Goal: Task Accomplishment & Management: Manage account settings

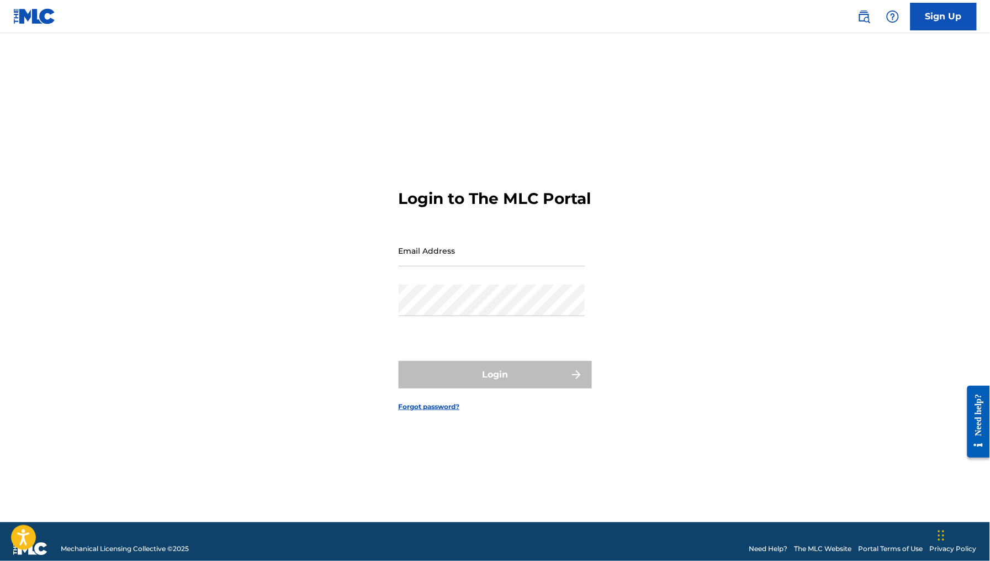
click at [476, 262] on input "Email Address" at bounding box center [492, 250] width 187 height 31
type input "[EMAIL_ADDRESS][DOMAIN_NAME]"
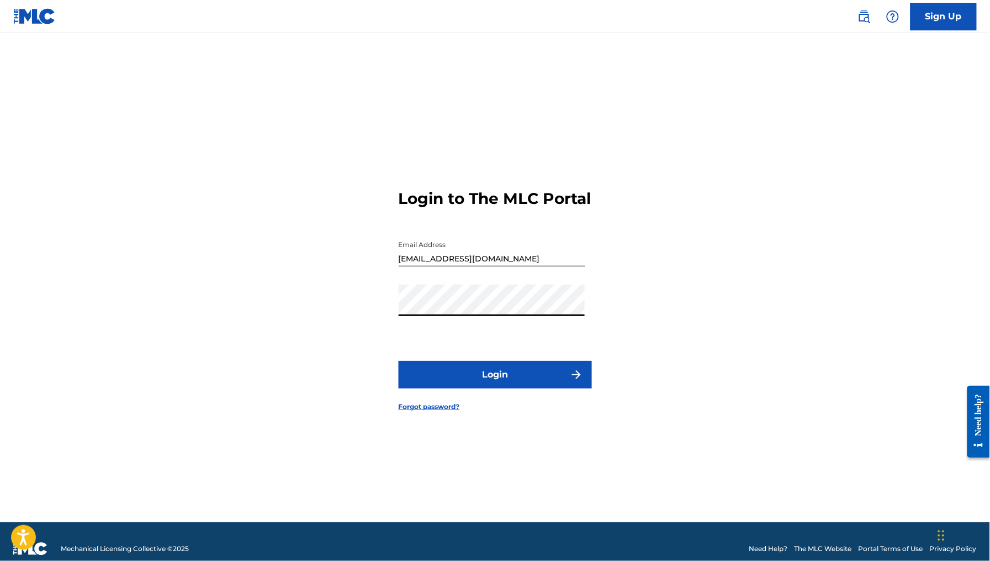
click at [497, 384] on button "Login" at bounding box center [495, 375] width 193 height 28
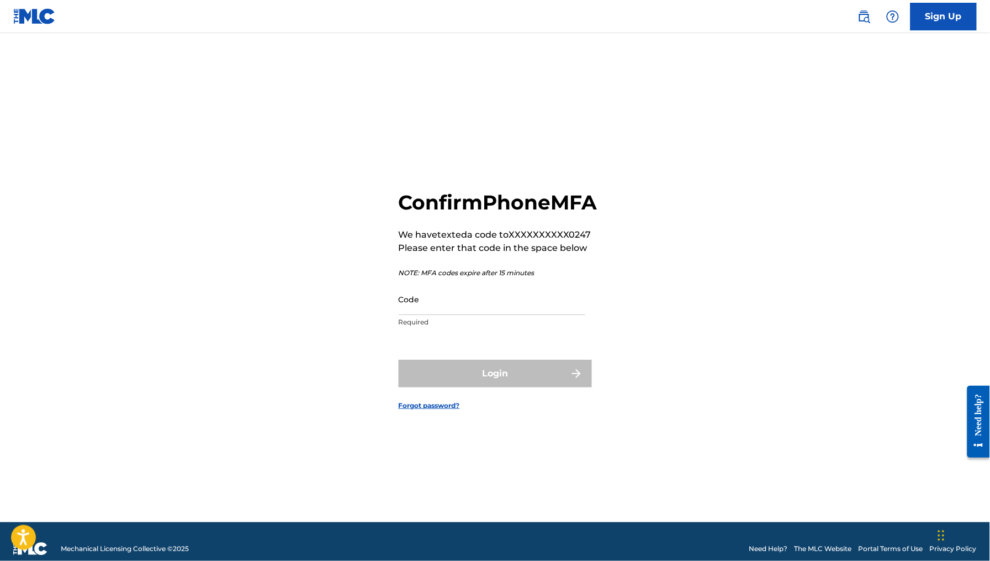
click at [475, 315] on input "Code" at bounding box center [492, 298] width 187 height 31
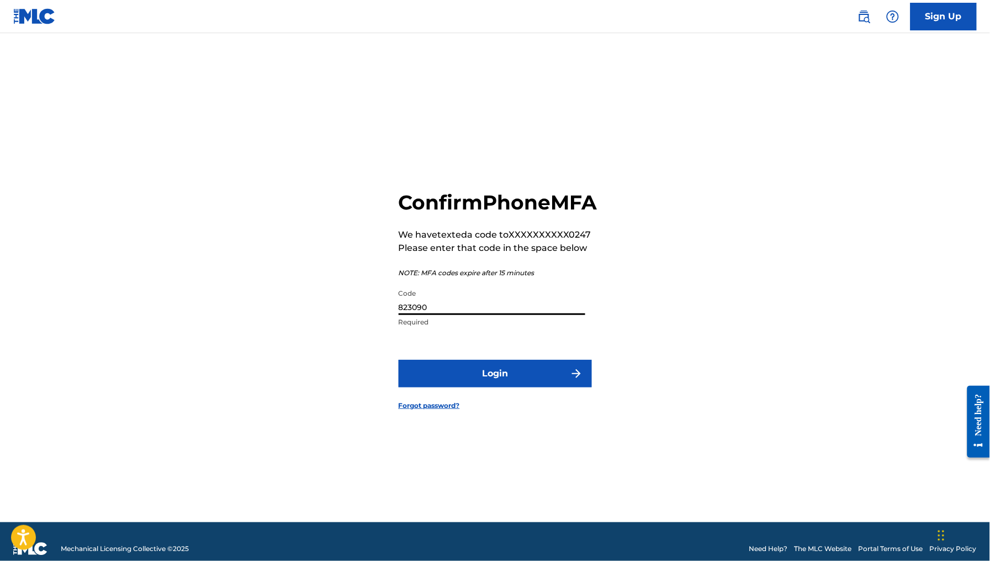
type input "823090"
click at [399, 360] on button "Login" at bounding box center [495, 374] width 193 height 28
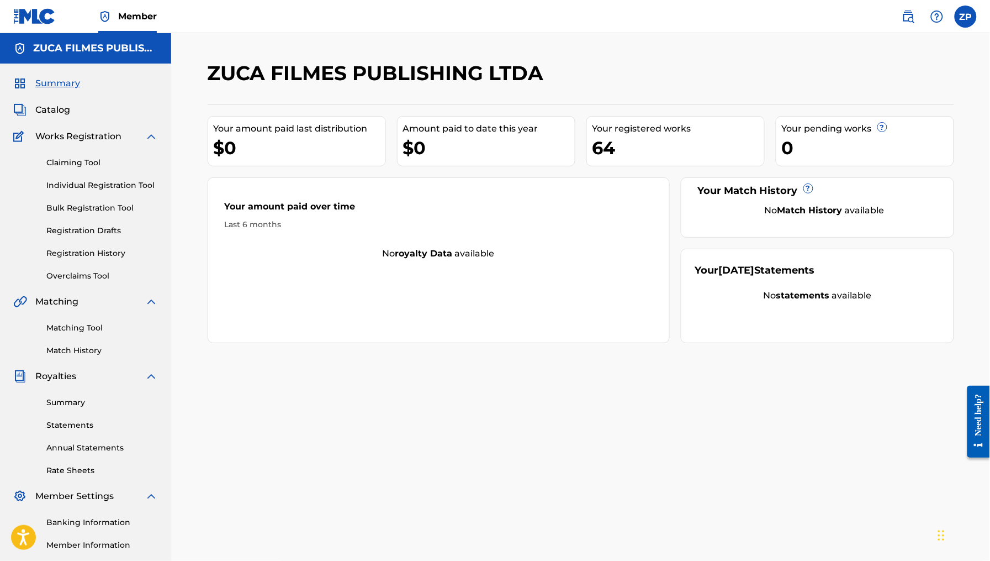
click at [94, 254] on link "Registration History" at bounding box center [102, 253] width 112 height 12
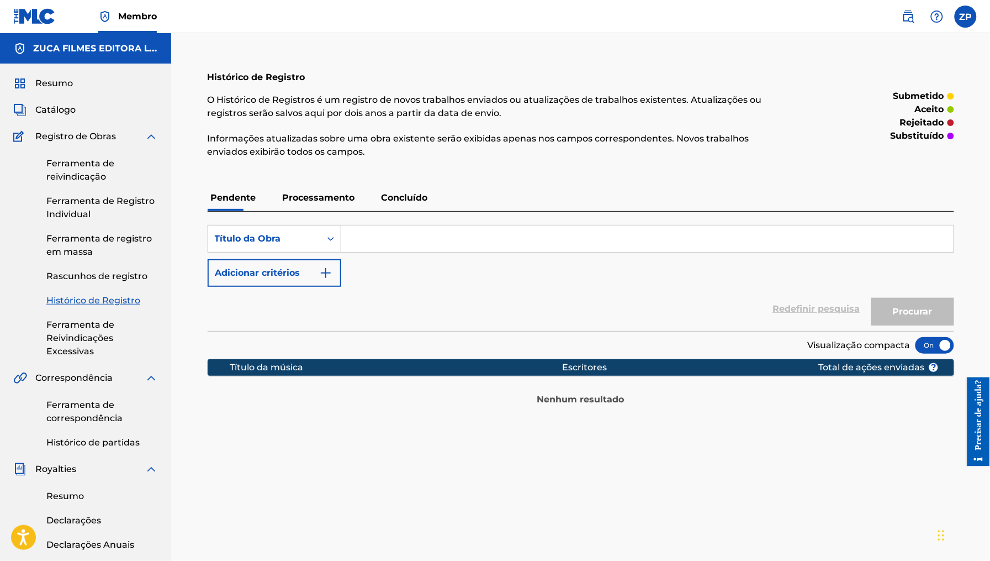
click at [401, 204] on p "Concluído" at bounding box center [404, 197] width 53 height 27
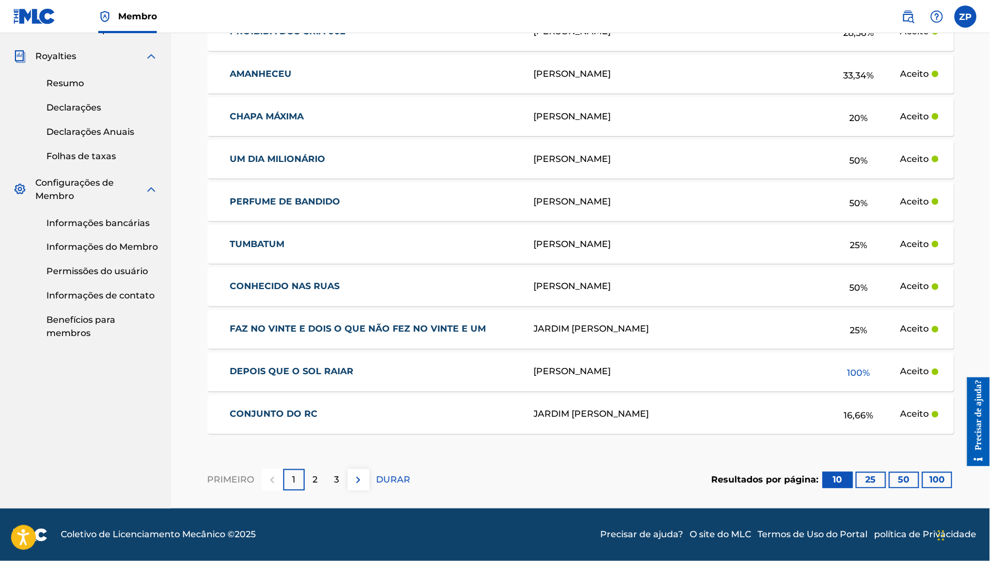
scroll to position [413, 0]
click at [313, 481] on p "2" at bounding box center [315, 479] width 5 height 13
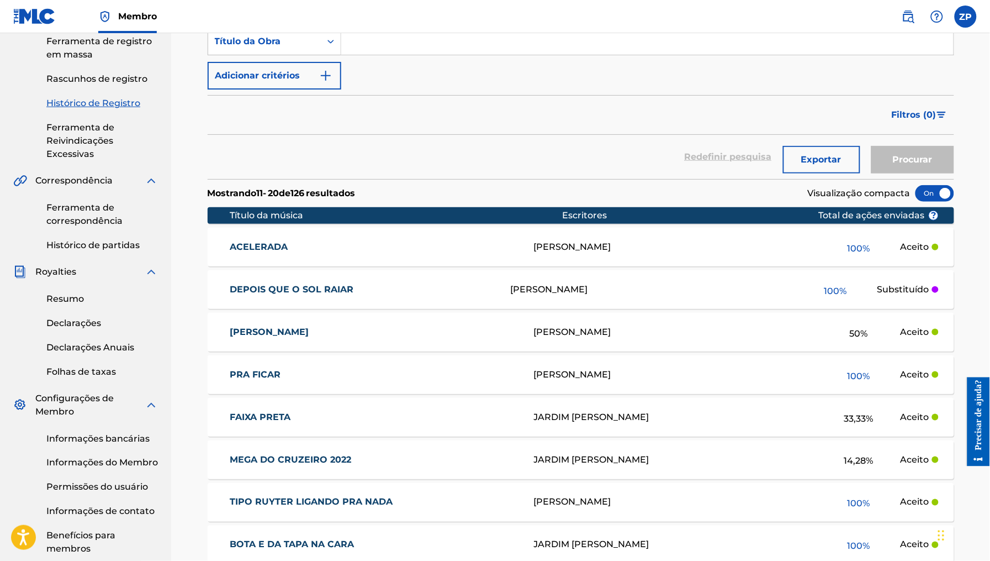
scroll to position [196, 0]
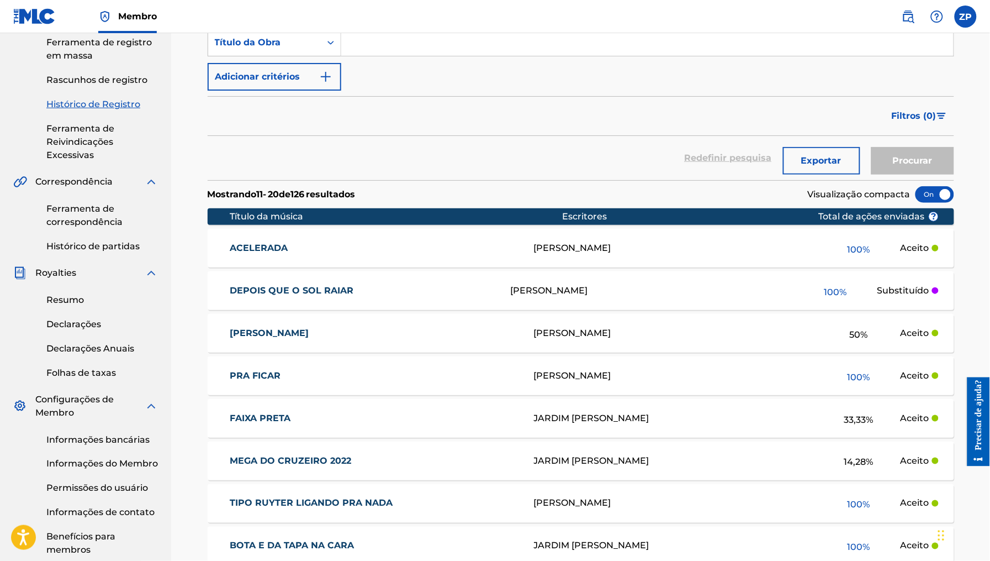
click at [933, 108] on button "Filtros ( 0 )" at bounding box center [919, 116] width 69 height 28
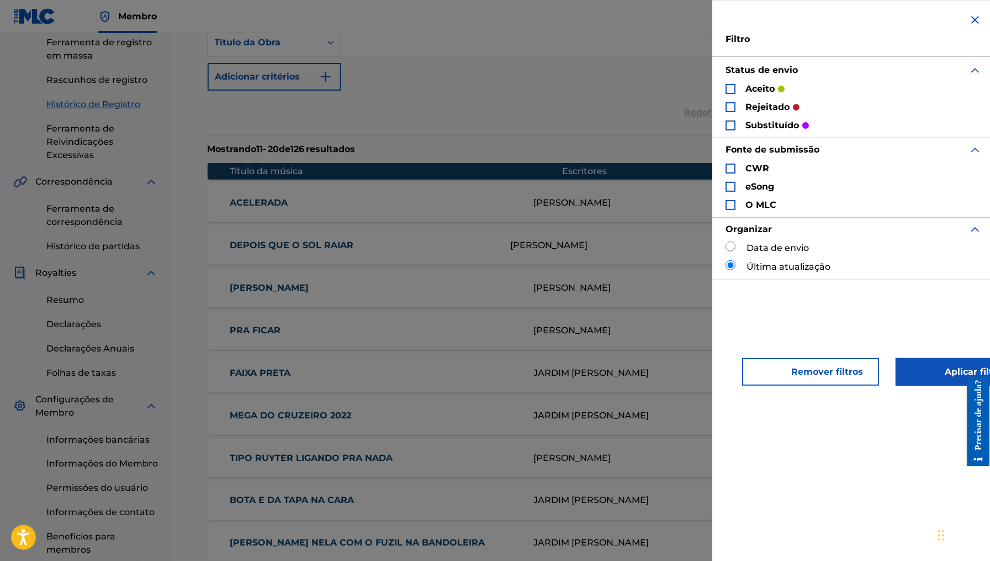
click at [751, 109] on font "rejeitado" at bounding box center [768, 107] width 44 height 10
click at [731, 104] on div "Formulário de Pesquisa" at bounding box center [731, 107] width 10 height 10
click at [929, 375] on font "Aplicar filtros" at bounding box center [968, 371] width 79 height 13
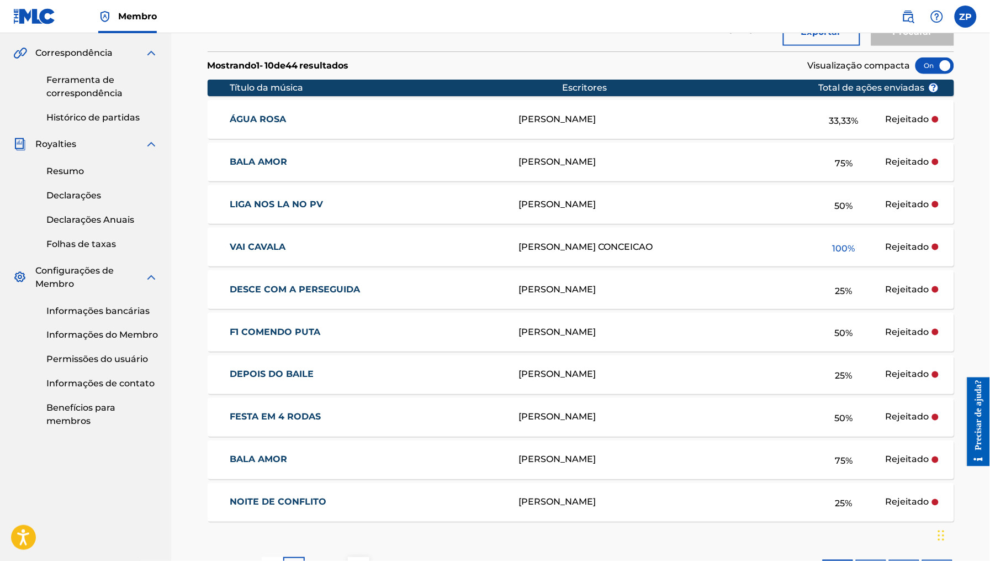
scroll to position [384, 0]
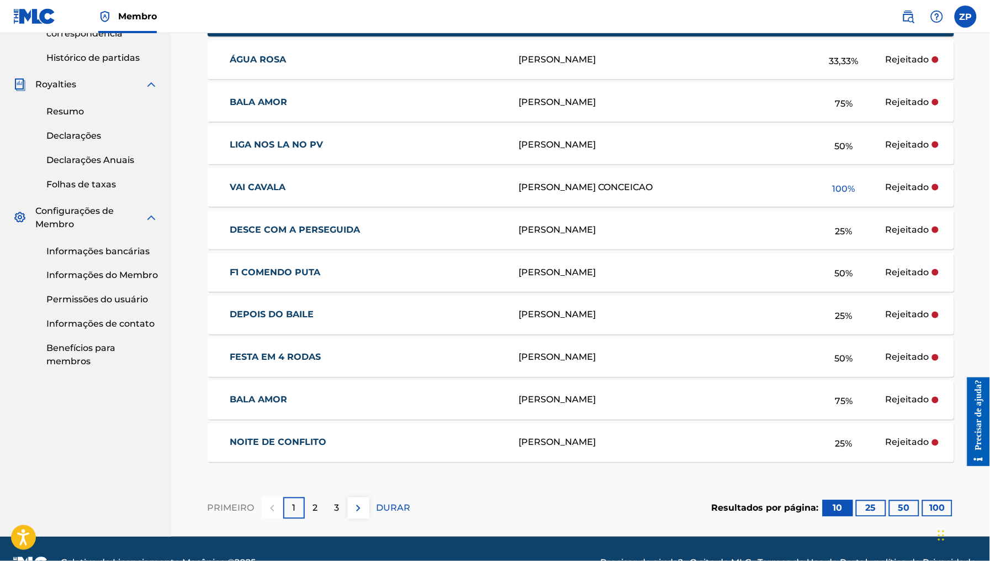
click at [313, 510] on font "2" at bounding box center [315, 508] width 5 height 10
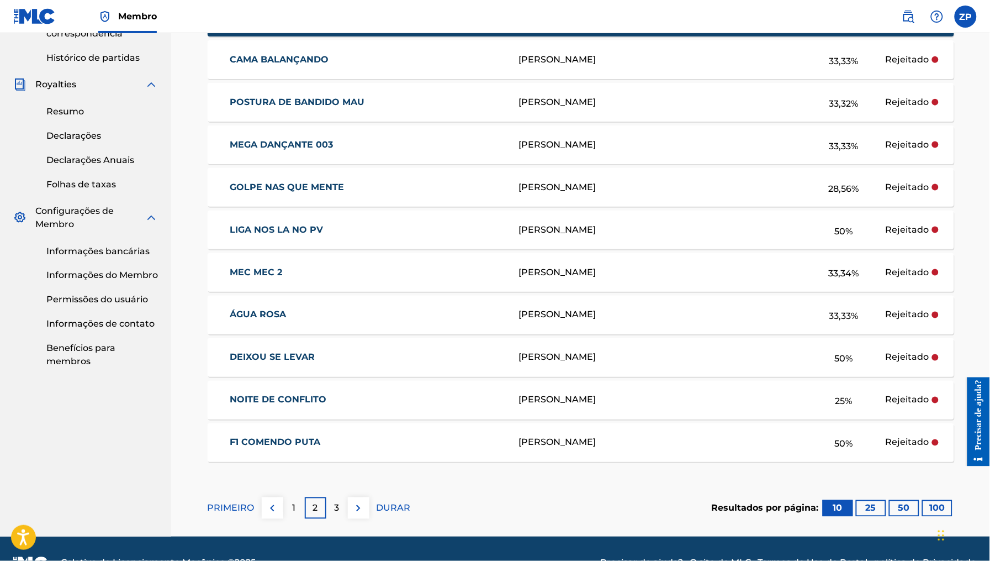
click at [338, 513] on font "3" at bounding box center [337, 508] width 5 height 10
click at [334, 511] on font "4" at bounding box center [337, 508] width 6 height 10
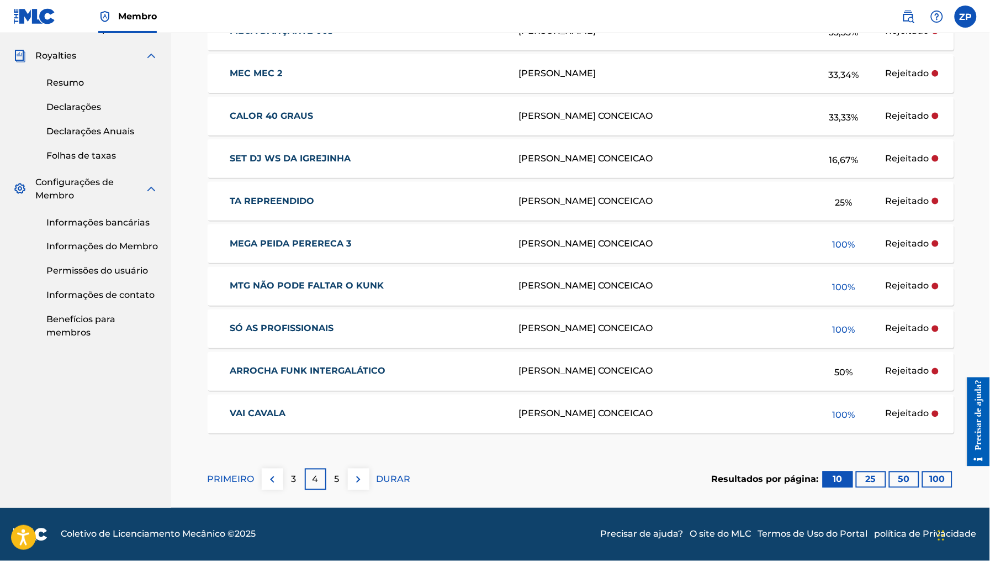
click at [338, 477] on font "5" at bounding box center [337, 479] width 5 height 10
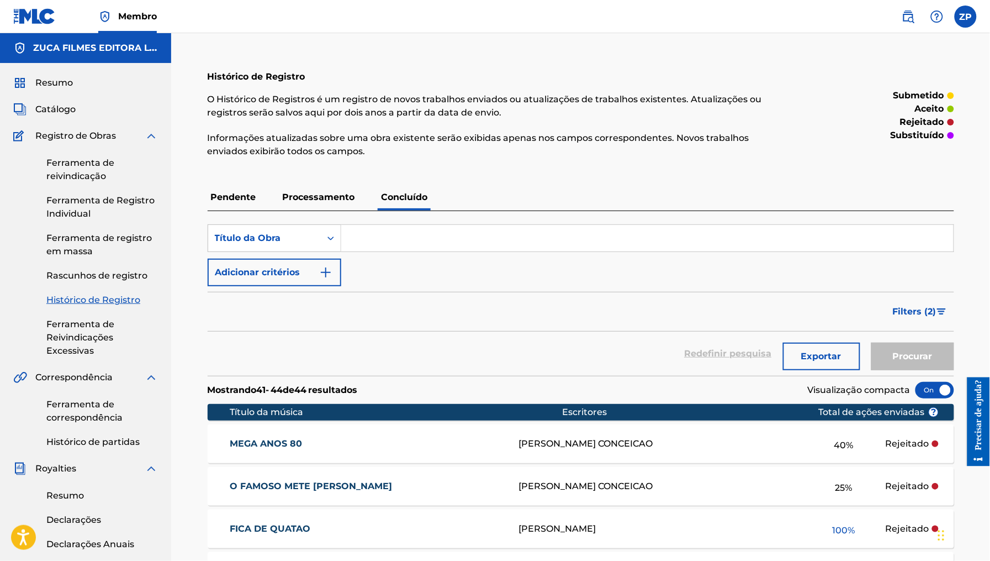
scroll to position [0, 0]
click at [938, 312] on img "Formulário de Pesquisa" at bounding box center [941, 312] width 9 height 7
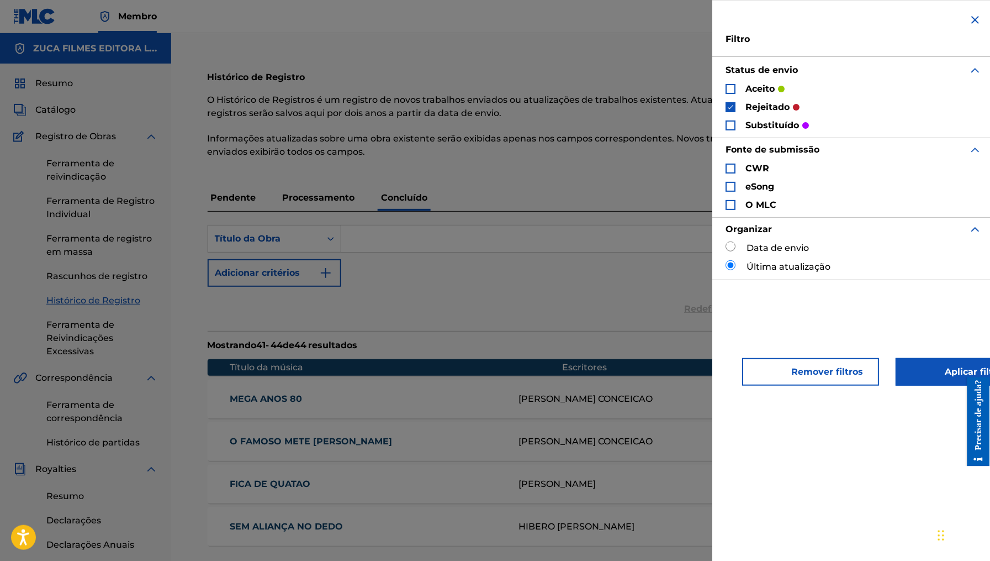
click at [729, 86] on div "Formulário de Pesquisa" at bounding box center [731, 89] width 10 height 10
click at [729, 124] on div "Formulário de Pesquisa" at bounding box center [731, 125] width 10 height 10
click at [905, 362] on button "Aplicar filtros" at bounding box center [960, 372] width 128 height 28
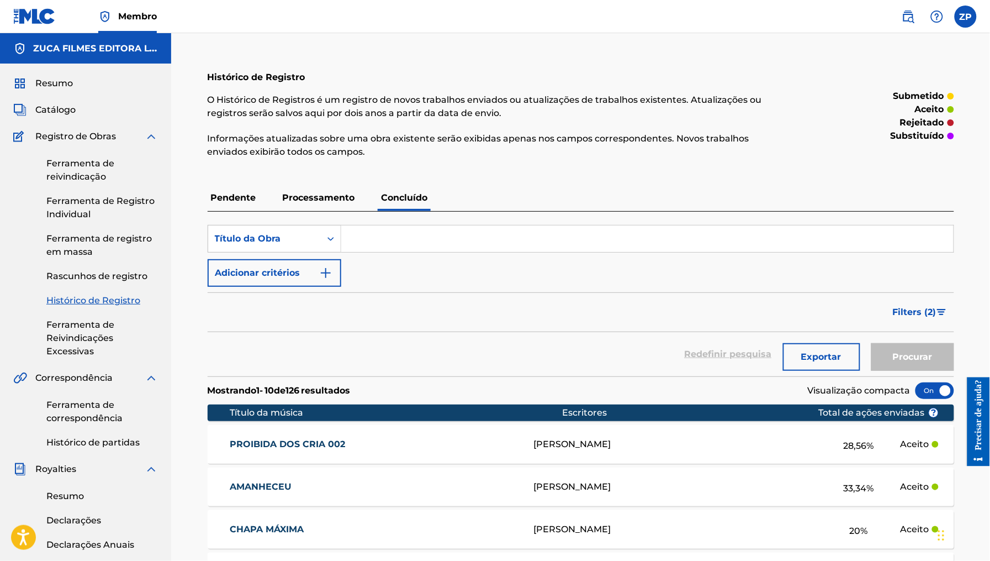
click at [494, 235] on input "Formulário de Pesquisa" at bounding box center [647, 238] width 612 height 27
type input "mec mec 2"
click at [872, 343] on button "Procurar" at bounding box center [913, 357] width 83 height 28
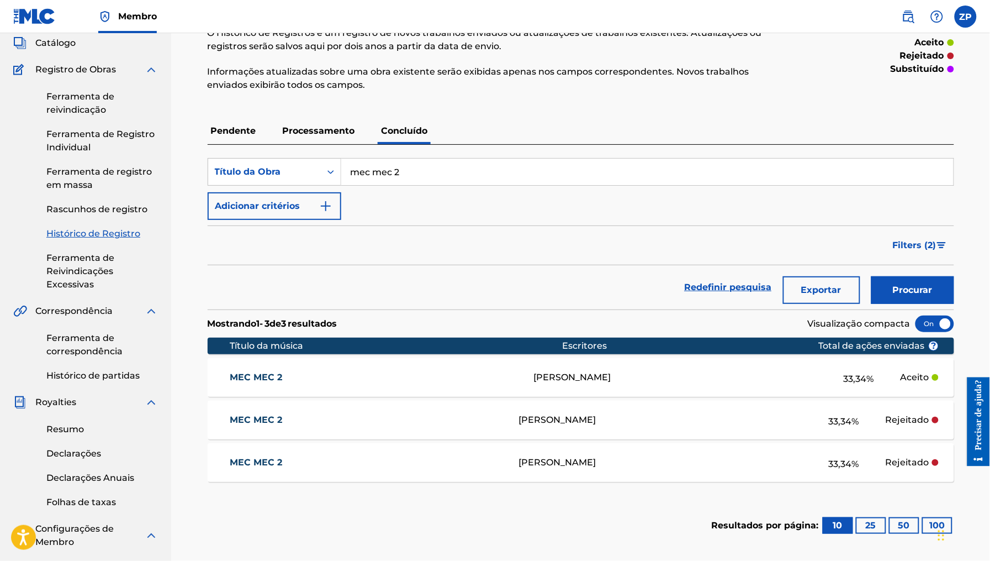
scroll to position [85, 0]
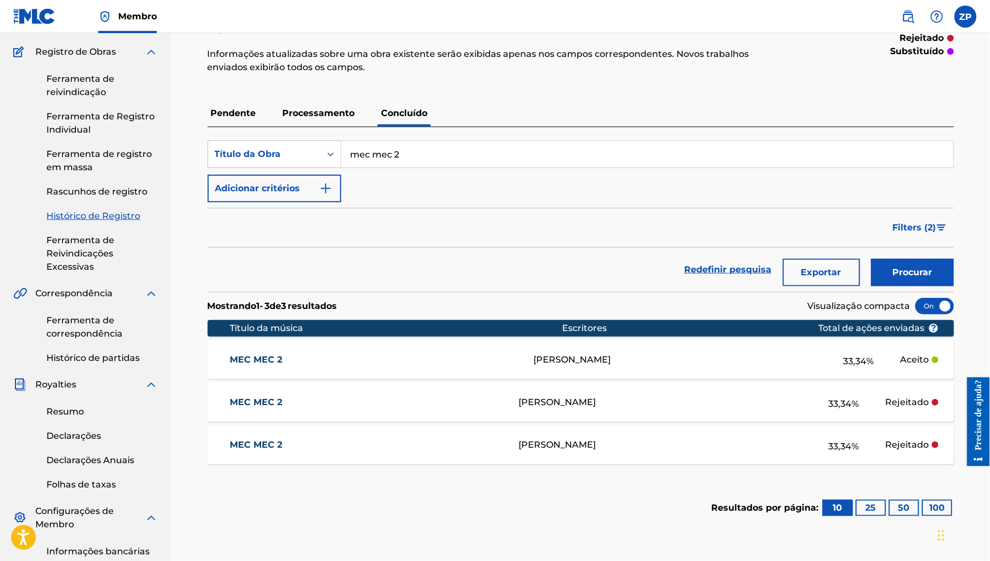
click at [73, 329] on font "Ferramenta de correspondência" at bounding box center [84, 327] width 76 height 24
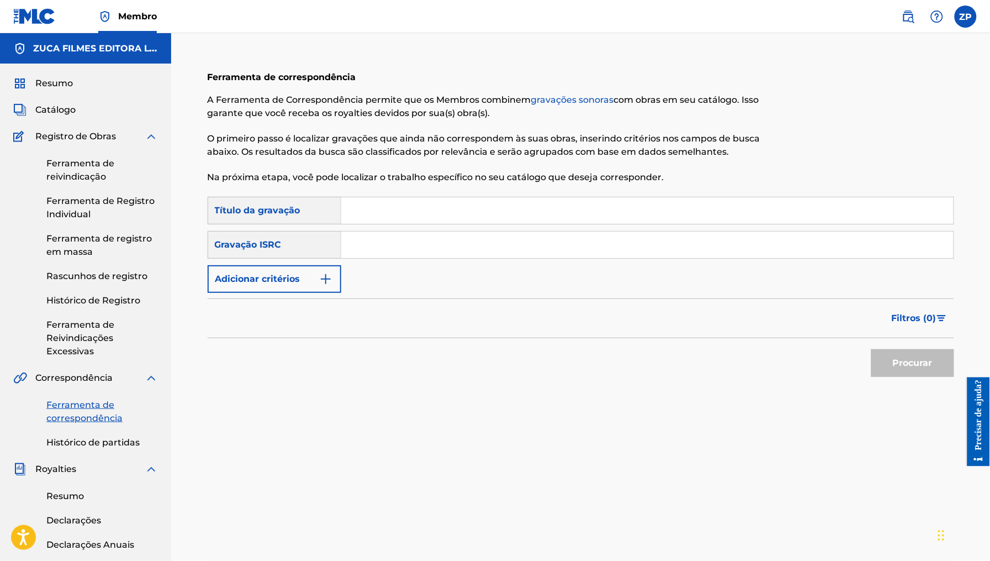
click at [469, 210] on input "Formulário de Pesquisa" at bounding box center [647, 210] width 612 height 27
type input "SEM ALIANÇA NO DEDO"
click at [915, 362] on font "Procurar" at bounding box center [913, 362] width 40 height 10
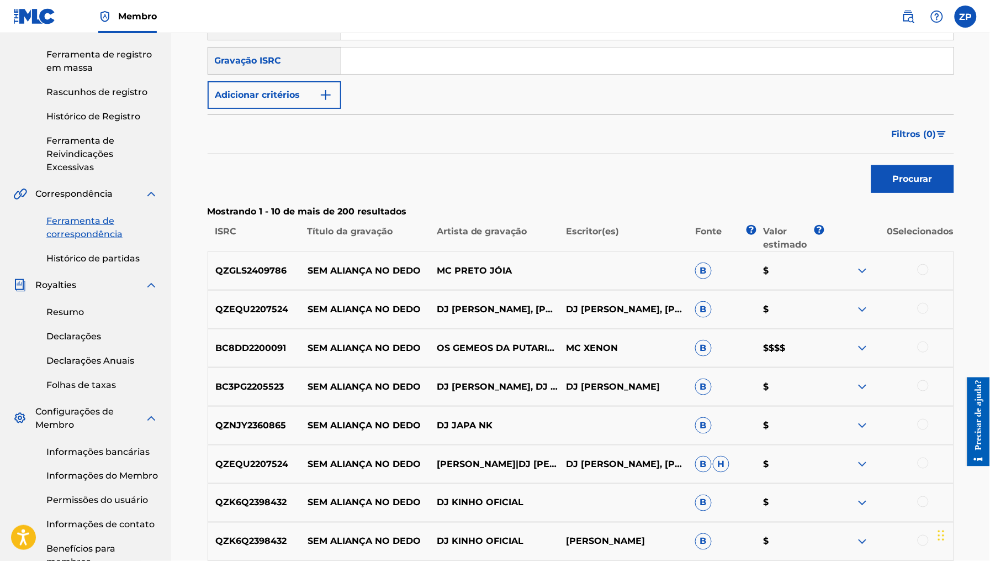
scroll to position [226, 0]
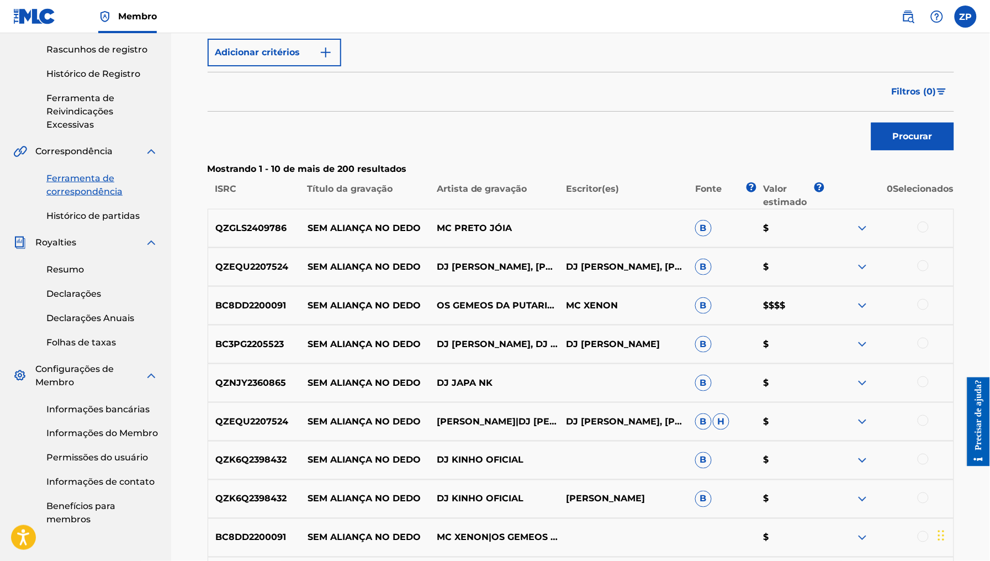
click at [923, 303] on div at bounding box center [923, 304] width 11 height 11
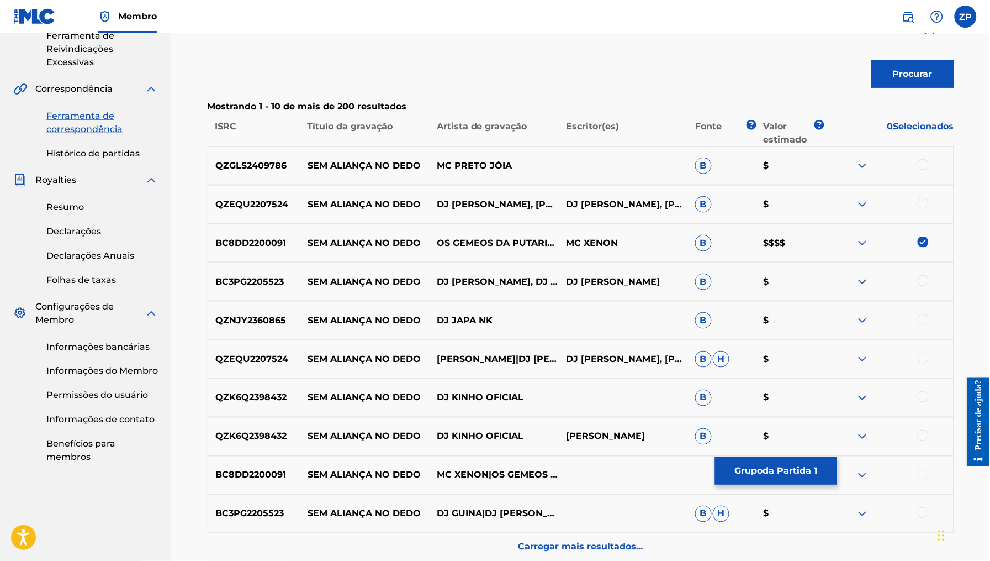
scroll to position [397, 0]
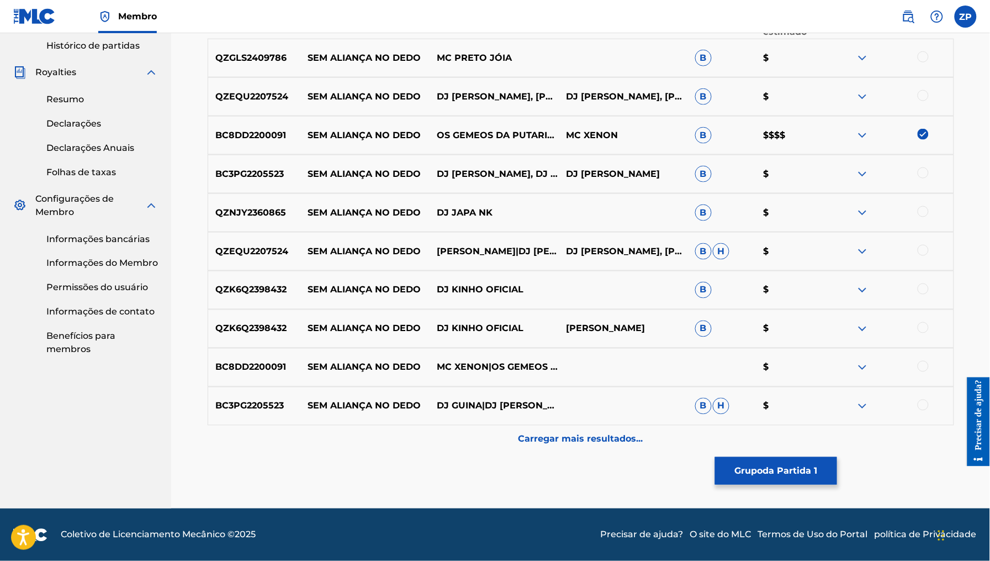
click at [793, 472] on font "da Partida 1" at bounding box center [790, 470] width 55 height 10
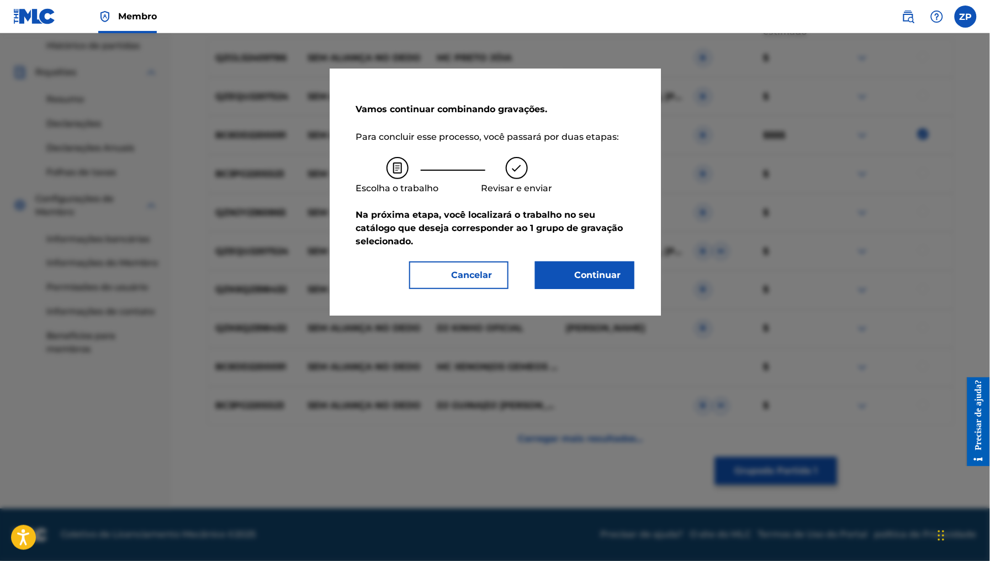
click at [600, 274] on font "Continuar" at bounding box center [598, 275] width 46 height 10
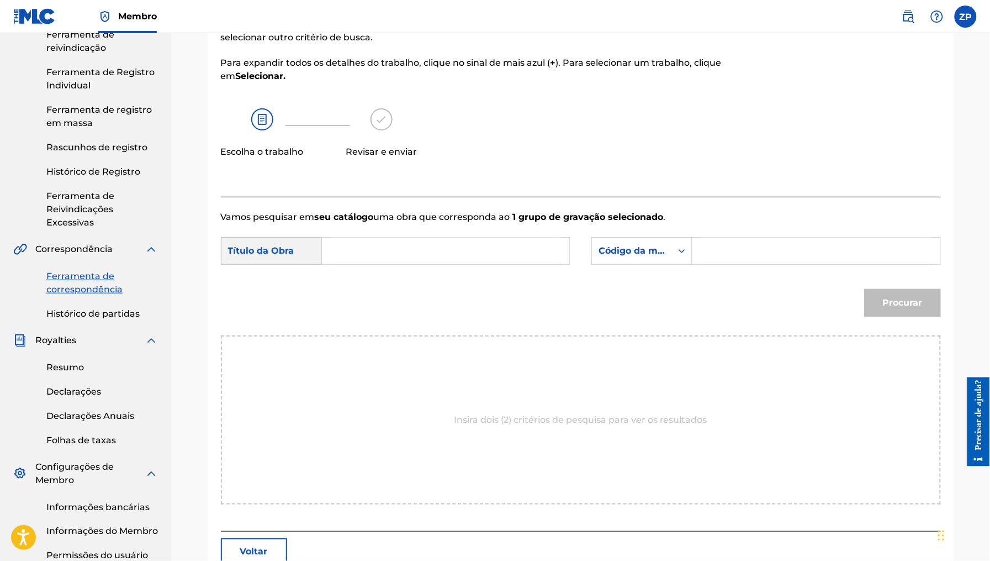
scroll to position [0, 0]
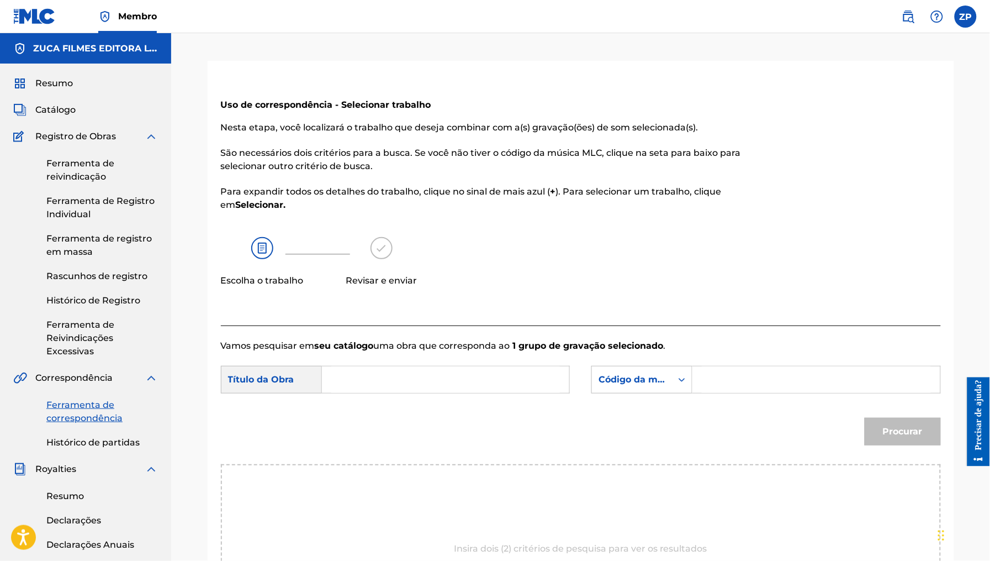
click at [395, 382] on input "Formulário de Pesquisa" at bounding box center [445, 379] width 229 height 27
type input "sem aliança no dedo"
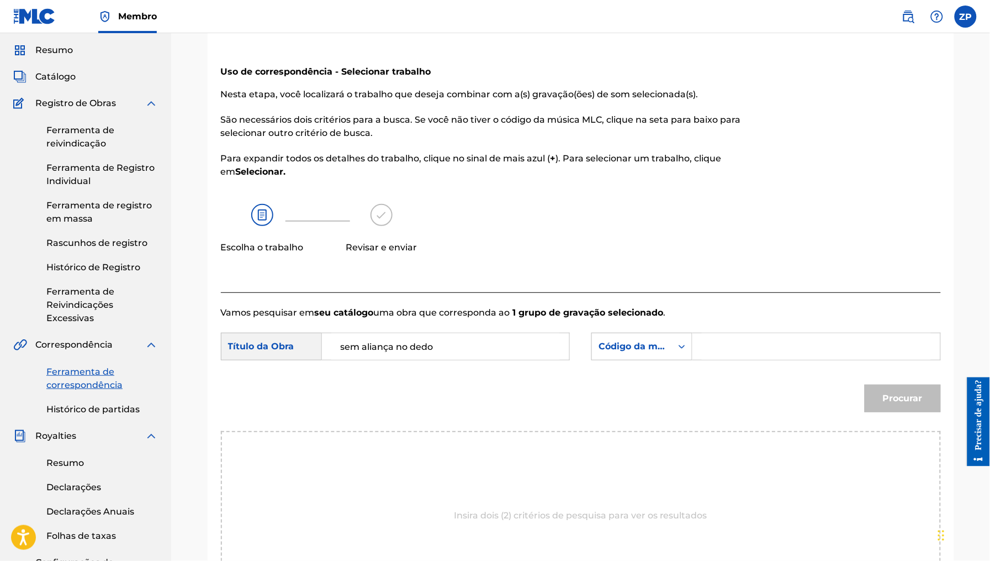
scroll to position [236, 0]
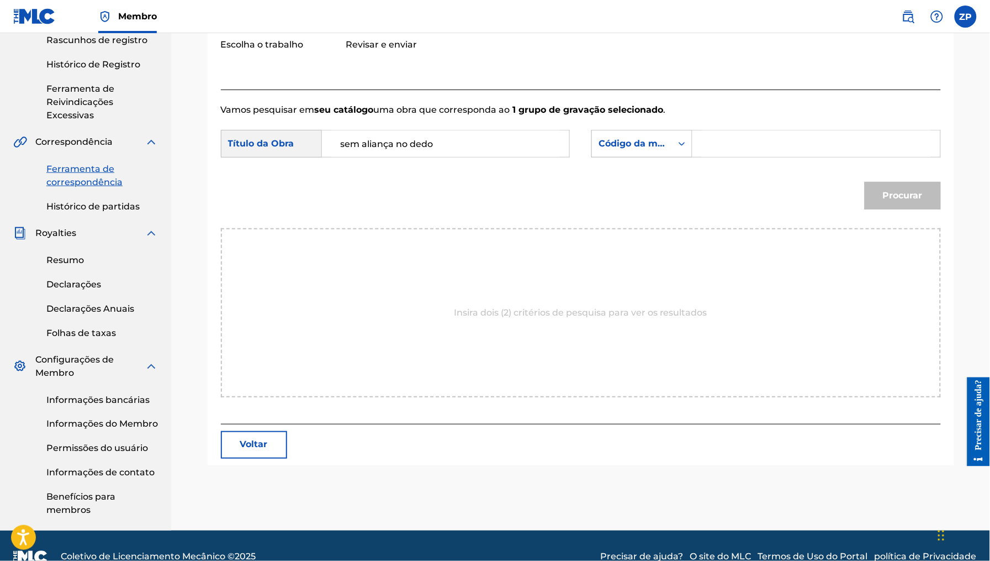
click at [681, 138] on icon "Formulário de Pesquisa" at bounding box center [682, 143] width 11 height 11
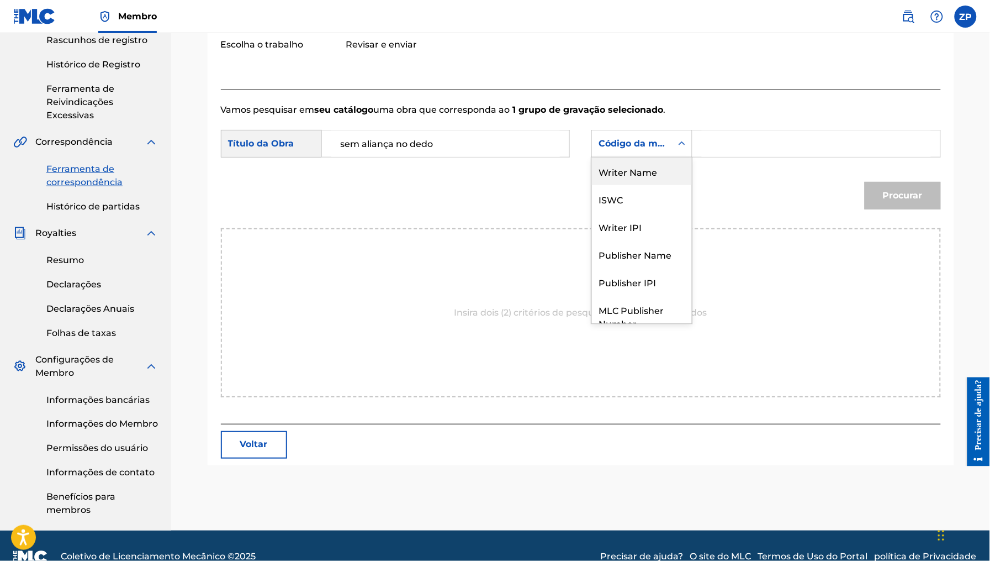
click at [638, 178] on div "Writer Name" at bounding box center [642, 171] width 100 height 28
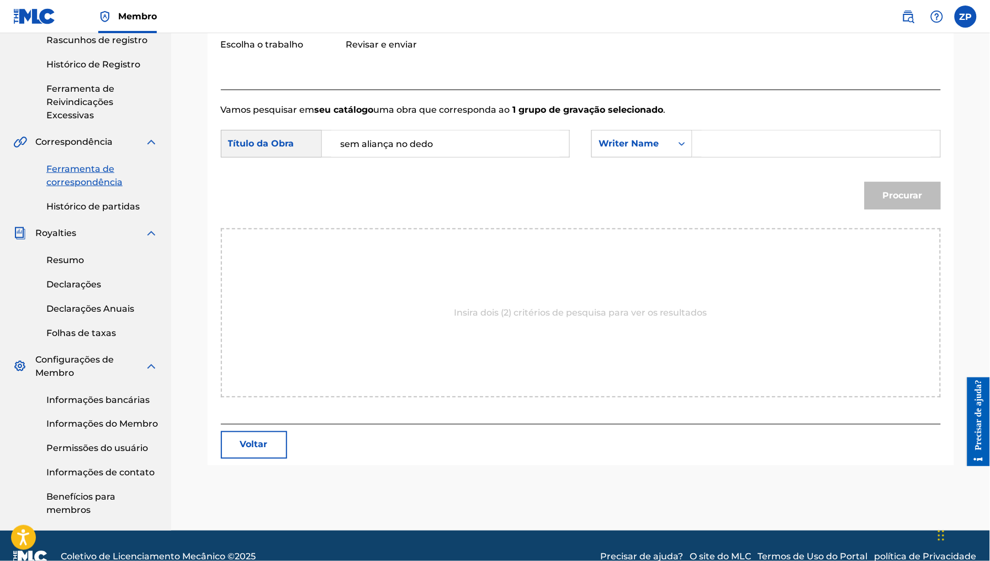
click at [741, 142] on input "Formulário de Pesquisa" at bounding box center [816, 143] width 229 height 27
click at [865, 182] on button "Procurar" at bounding box center [903, 196] width 76 height 28
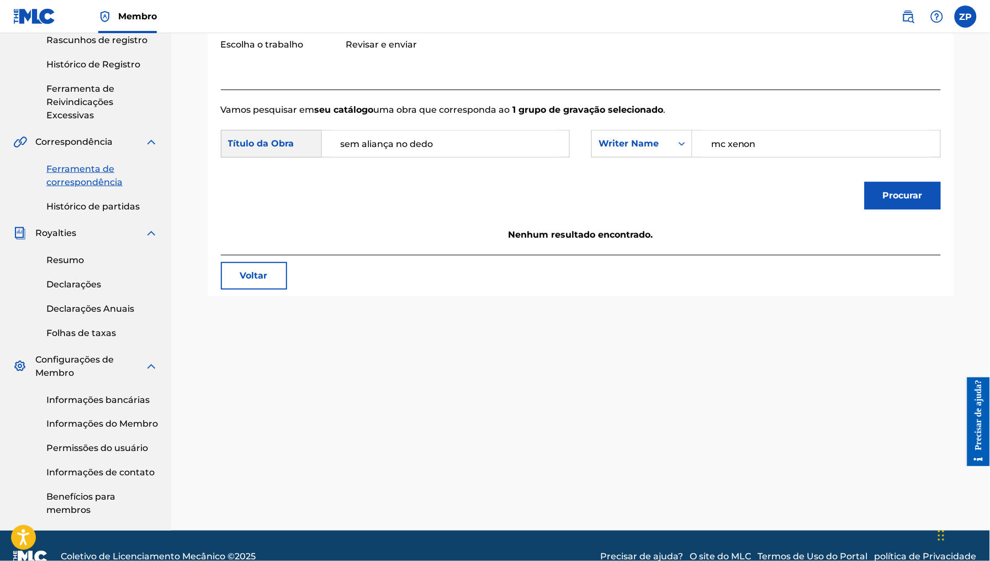
type input "mc xenon"
click at [865, 182] on button "Procurar" at bounding box center [903, 196] width 76 height 28
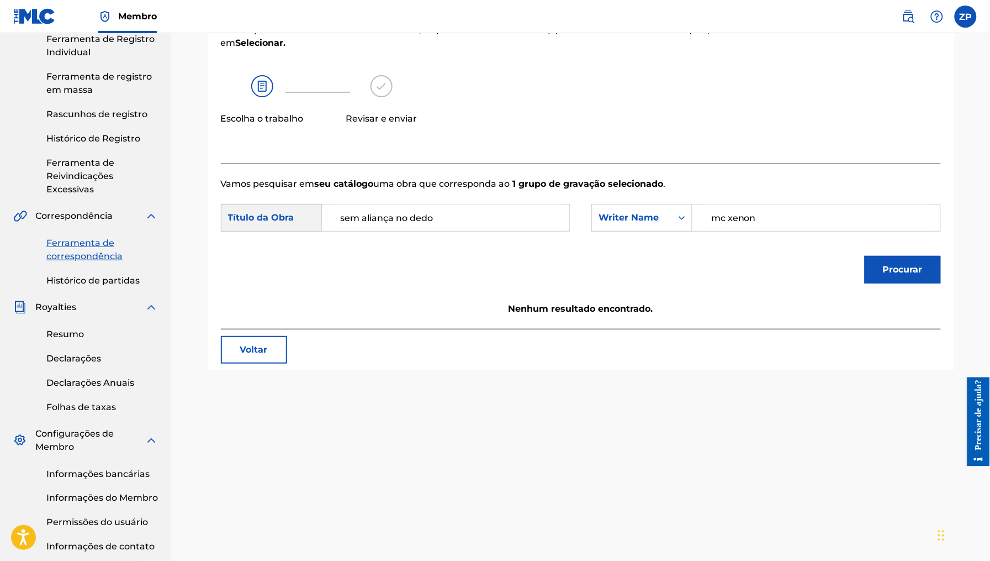
scroll to position [76, 0]
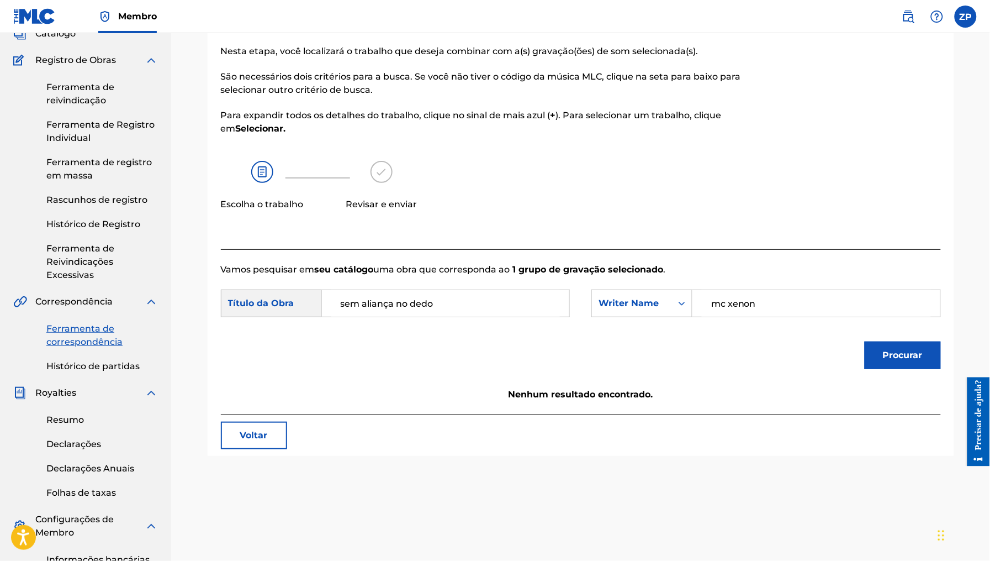
click at [112, 226] on font "Histórico de Registro" at bounding box center [93, 224] width 94 height 10
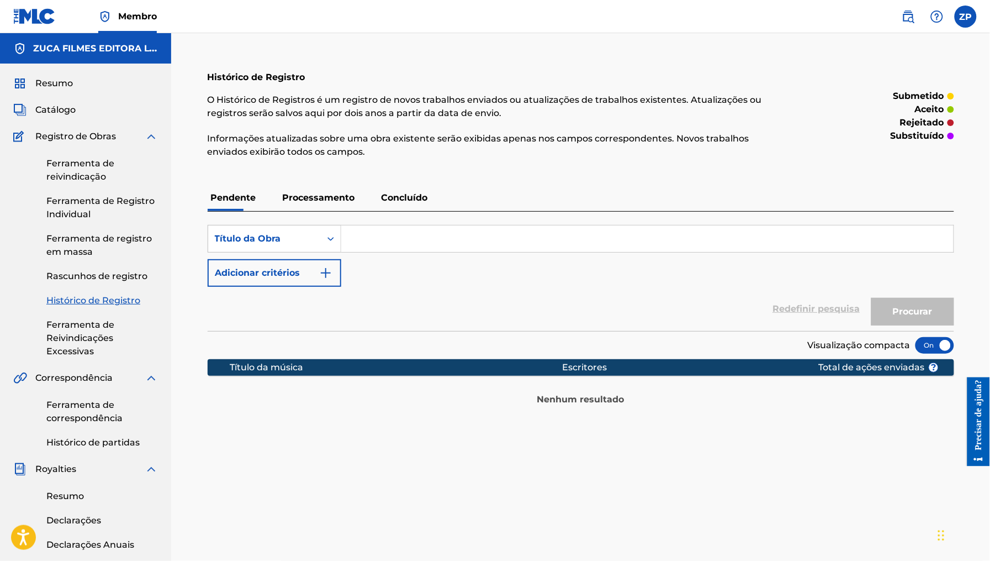
click at [406, 187] on p "Concluído" at bounding box center [404, 197] width 53 height 27
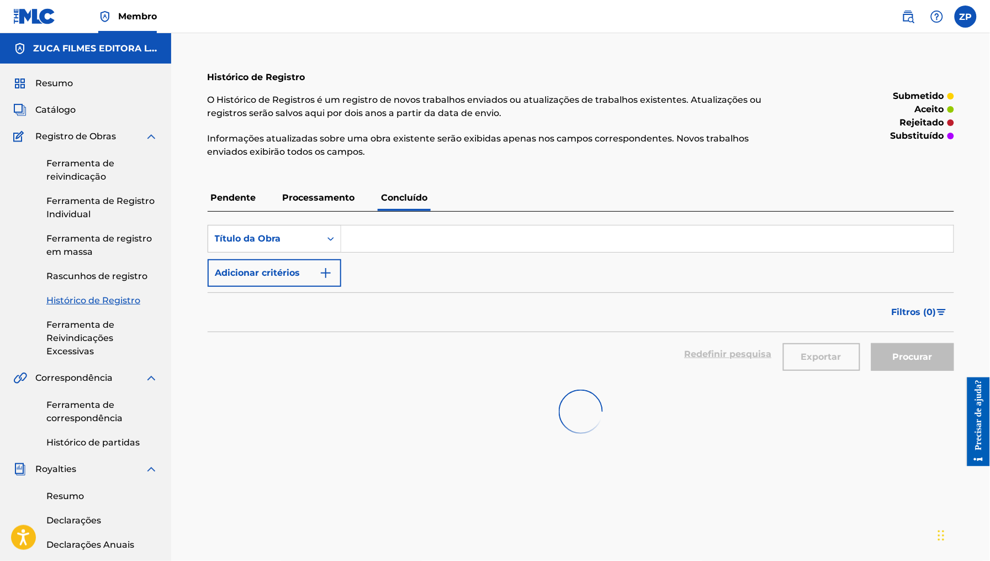
click at [413, 241] on input "Formulário de Pesquisa" at bounding box center [647, 238] width 612 height 27
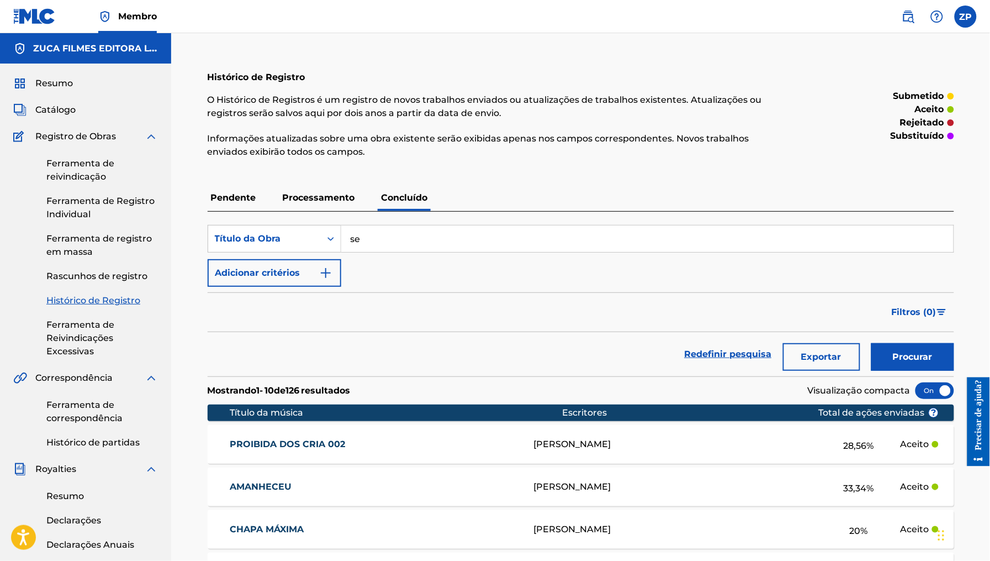
type input "SEM ALIANÇA NO DEDO"
click at [907, 356] on font "Procurar" at bounding box center [913, 356] width 40 height 10
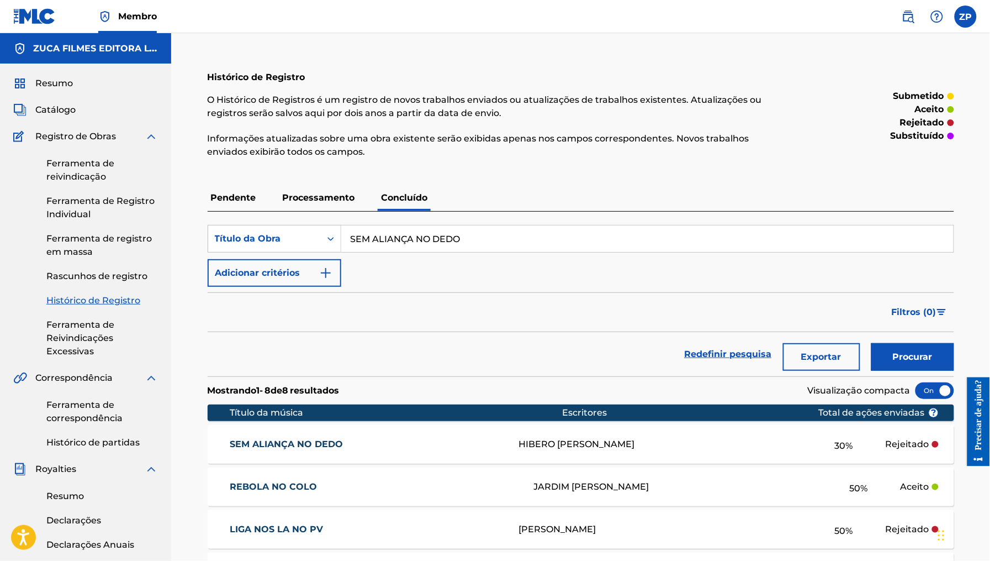
click at [320, 192] on p "Processamento" at bounding box center [318, 197] width 79 height 27
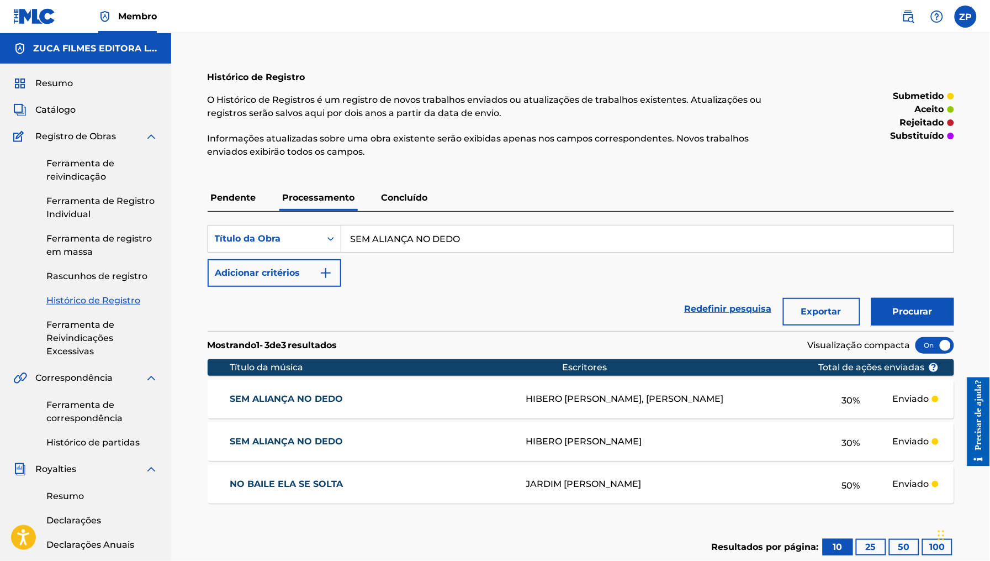
scroll to position [3, 0]
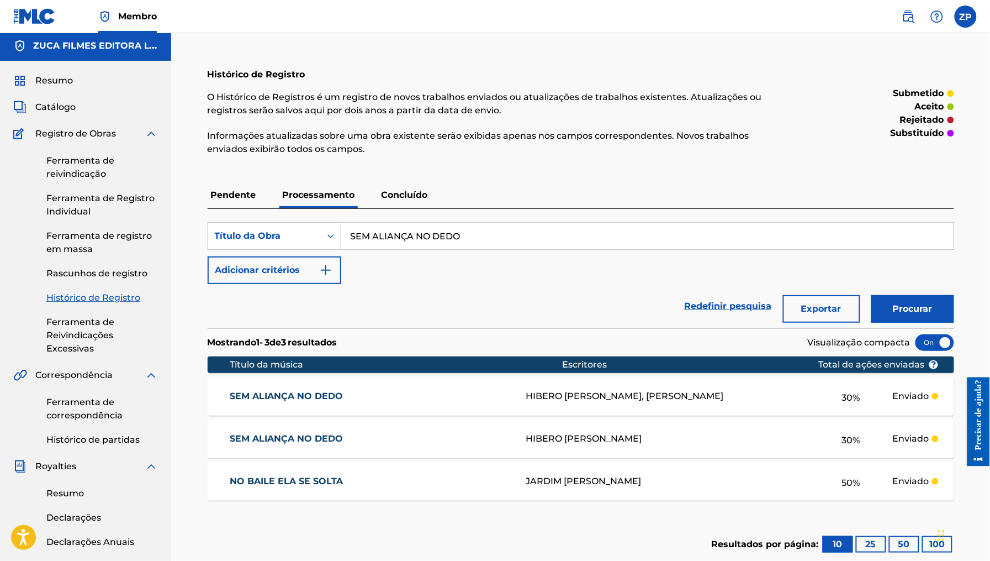
click at [243, 192] on font "Pendente" at bounding box center [233, 194] width 45 height 10
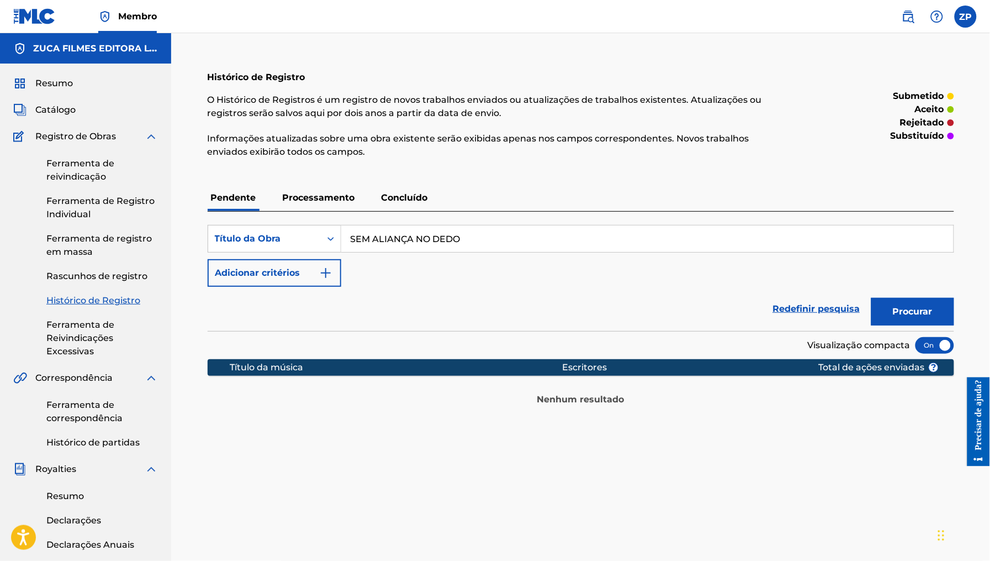
drag, startPoint x: 89, startPoint y: 245, endPoint x: 109, endPoint y: 243, distance: 19.5
click at [90, 245] on link "Ferramenta de registro em massa" at bounding box center [102, 245] width 112 height 27
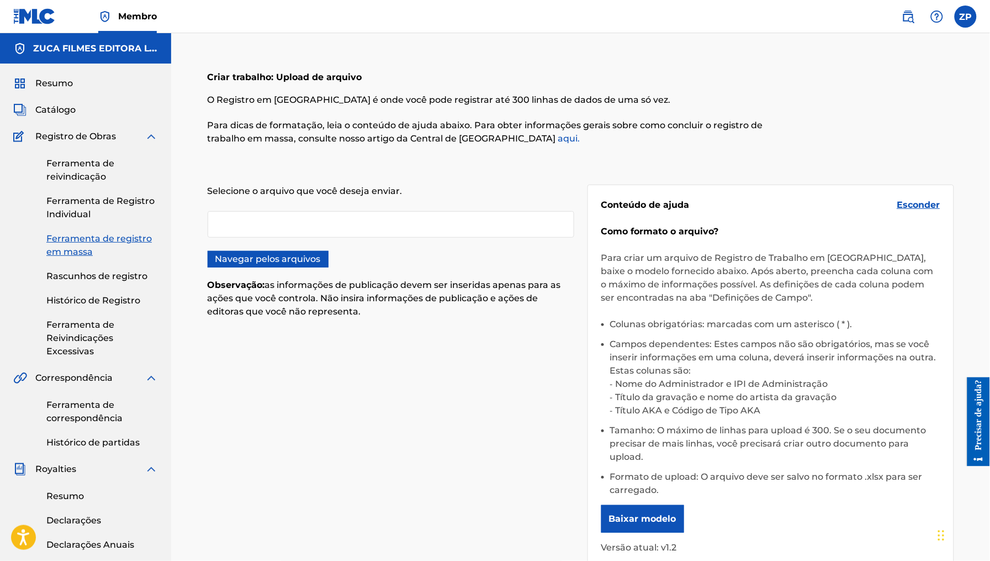
click at [926, 204] on font "Esconder" at bounding box center [918, 204] width 43 height 10
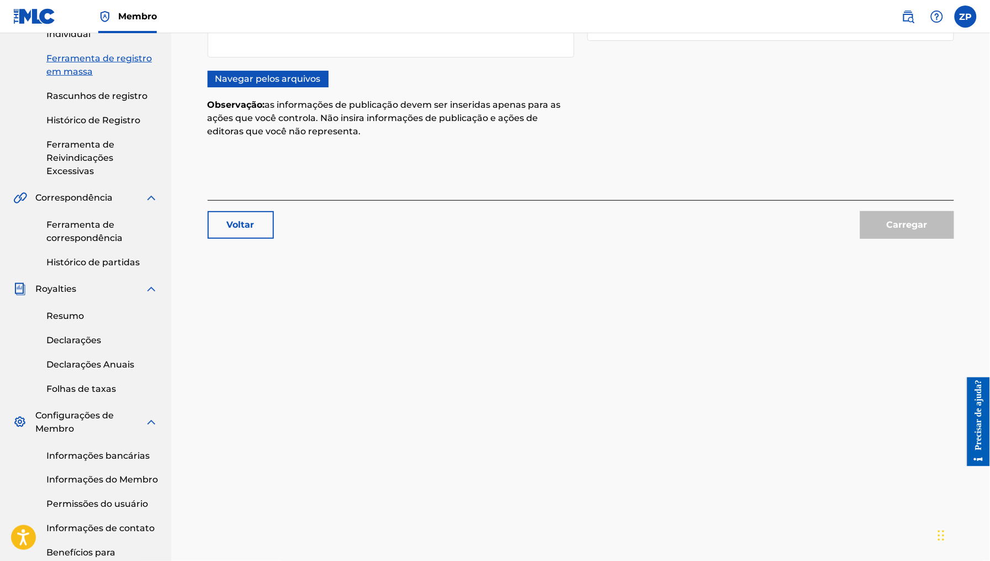
scroll to position [258, 0]
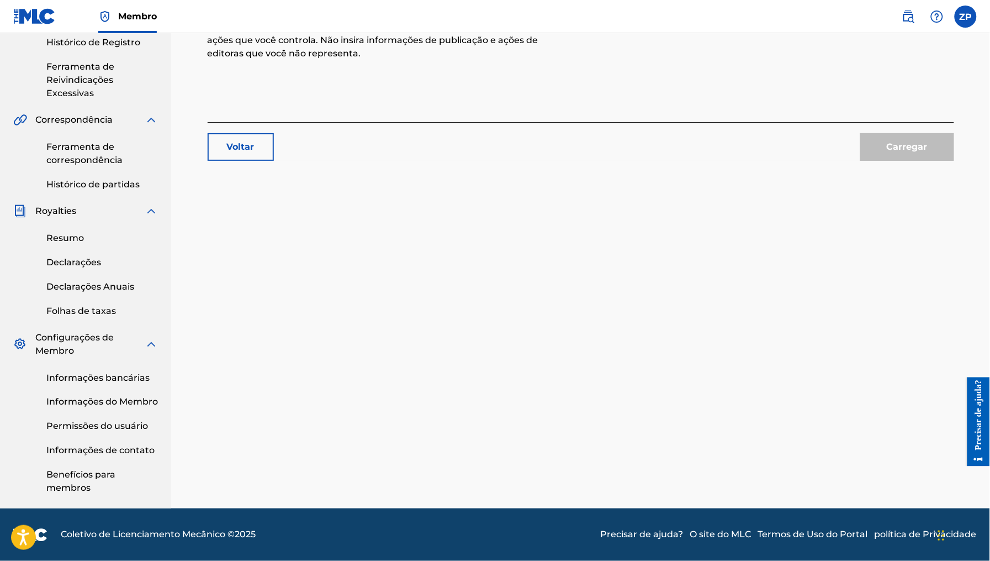
click at [144, 378] on font "Informações bancárias" at bounding box center [97, 377] width 103 height 10
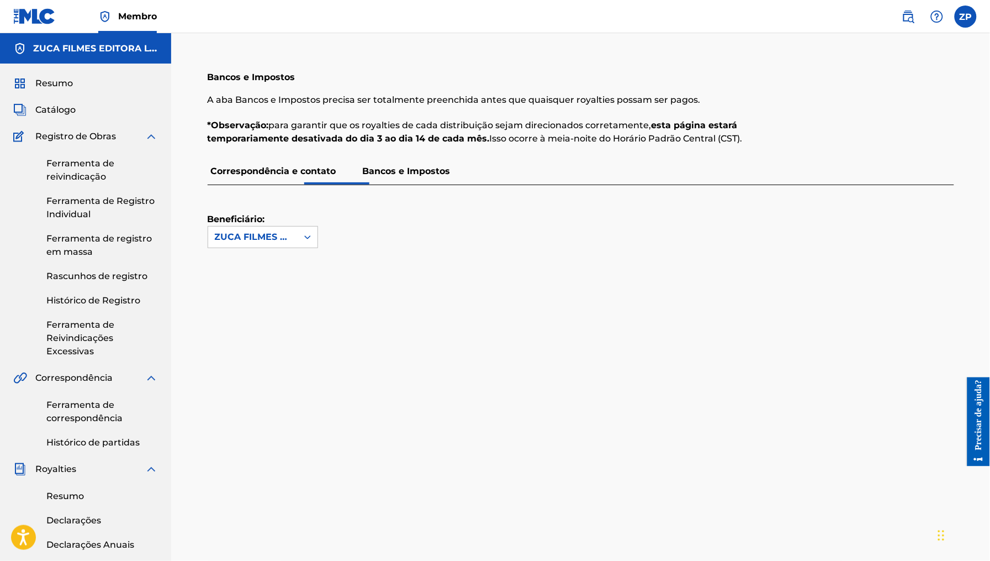
click at [417, 175] on font "Bancos e Impostos" at bounding box center [407, 171] width 88 height 10
click at [279, 168] on font "Correspondência e contato" at bounding box center [273, 171] width 125 height 10
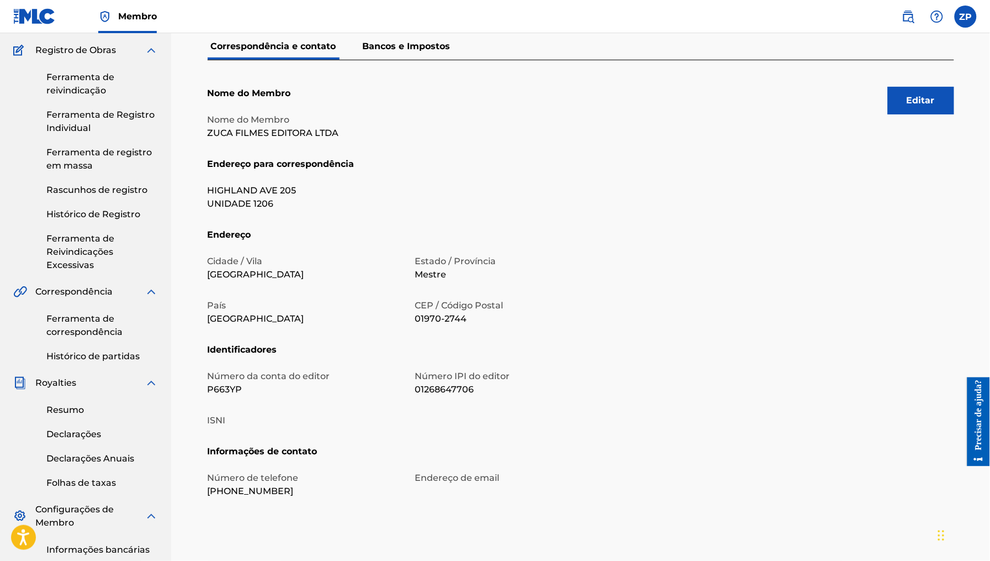
scroll to position [242, 0]
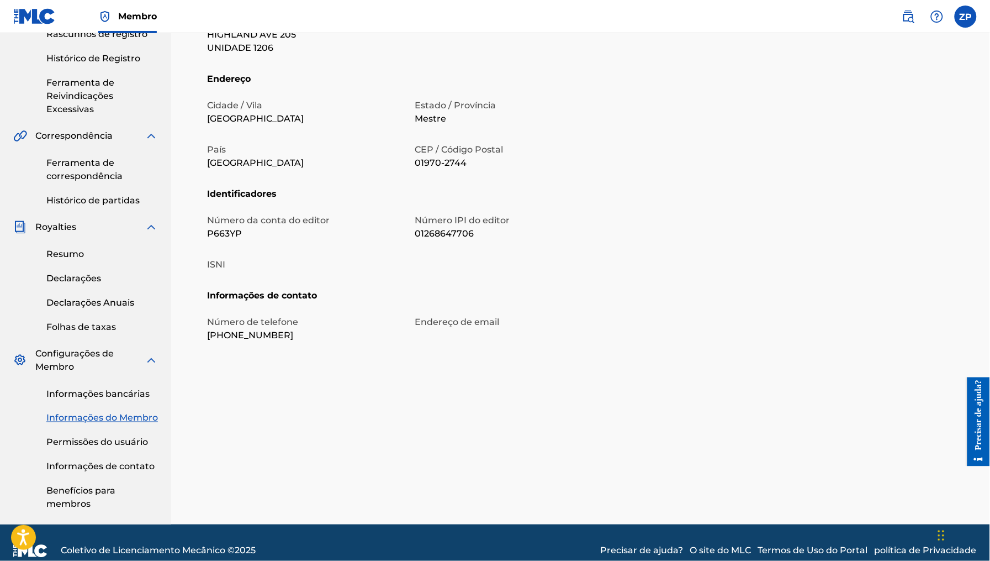
click at [115, 439] on font "Permissões do usuário" at bounding box center [97, 442] width 102 height 10
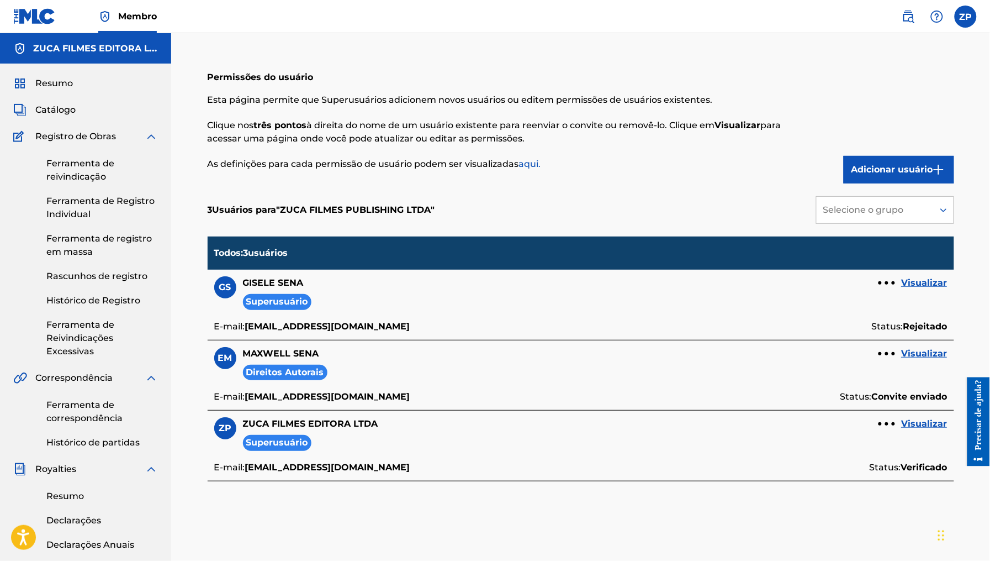
click at [81, 166] on font "Ferramenta de reivindicação" at bounding box center [80, 170] width 68 height 24
